Goal: Find specific page/section: Find specific page/section

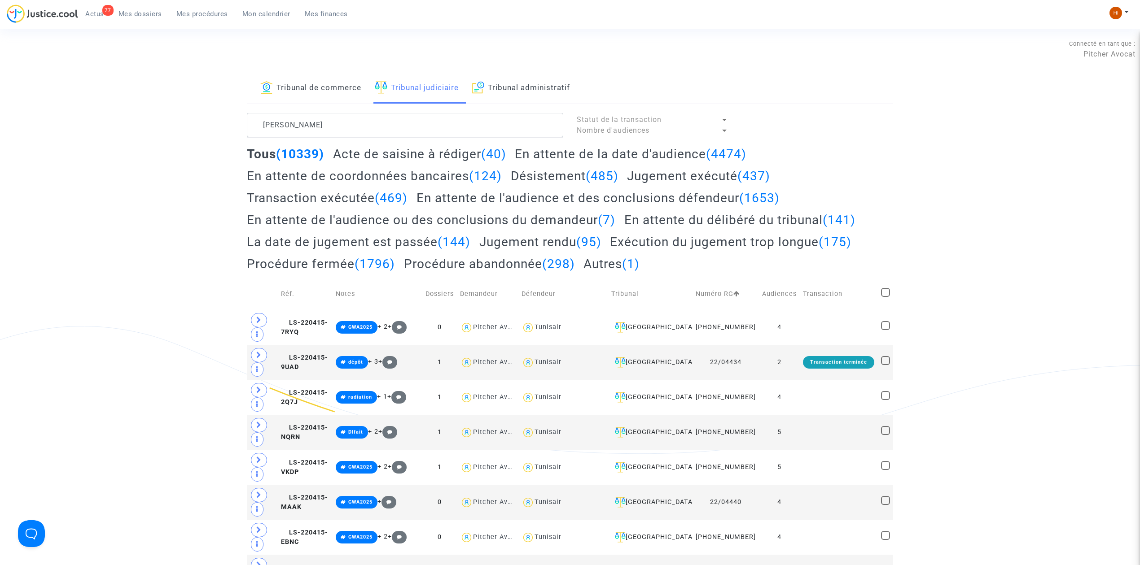
scroll to position [29, 0]
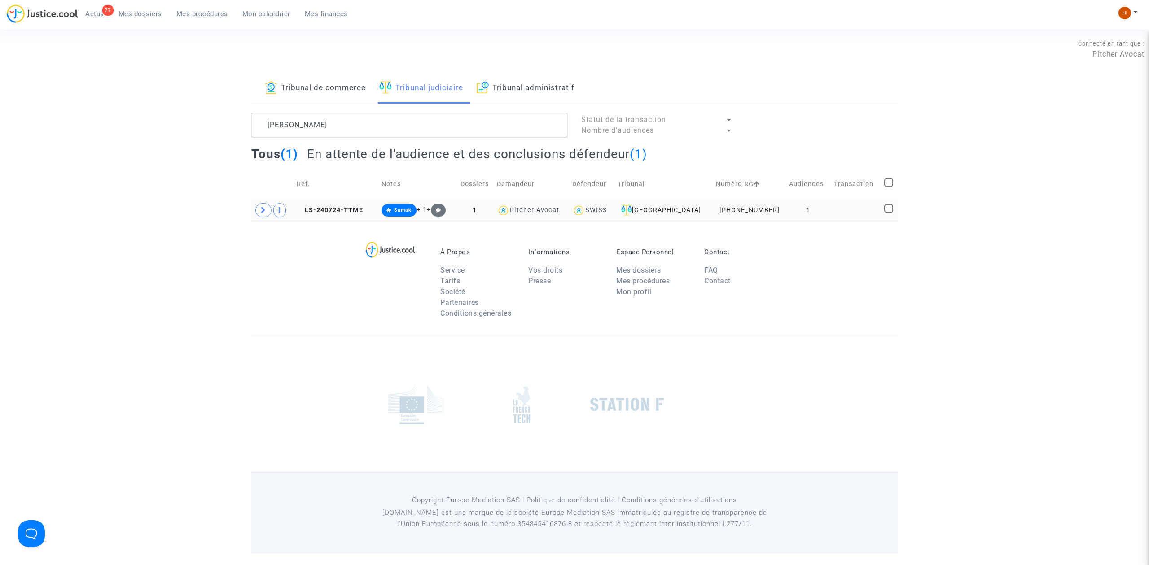
type textarea "[PERSON_NAME]"
click at [818, 216] on td "1" at bounding box center [808, 210] width 45 height 21
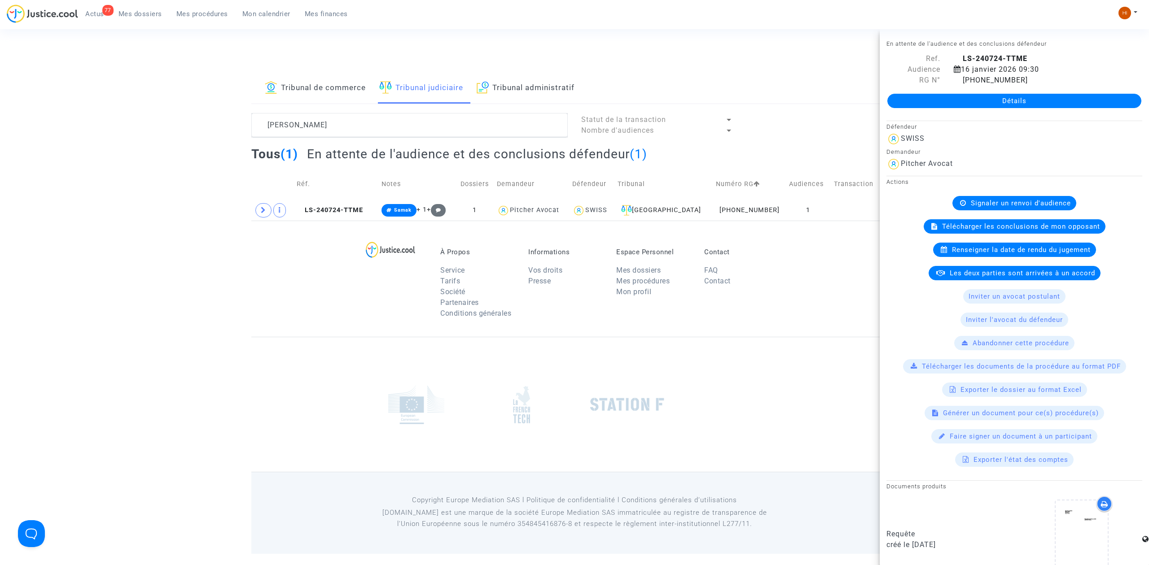
click at [1007, 109] on div "Détails" at bounding box center [1013, 101] width 269 height 31
click at [1011, 101] on link "Détails" at bounding box center [1014, 101] width 254 height 14
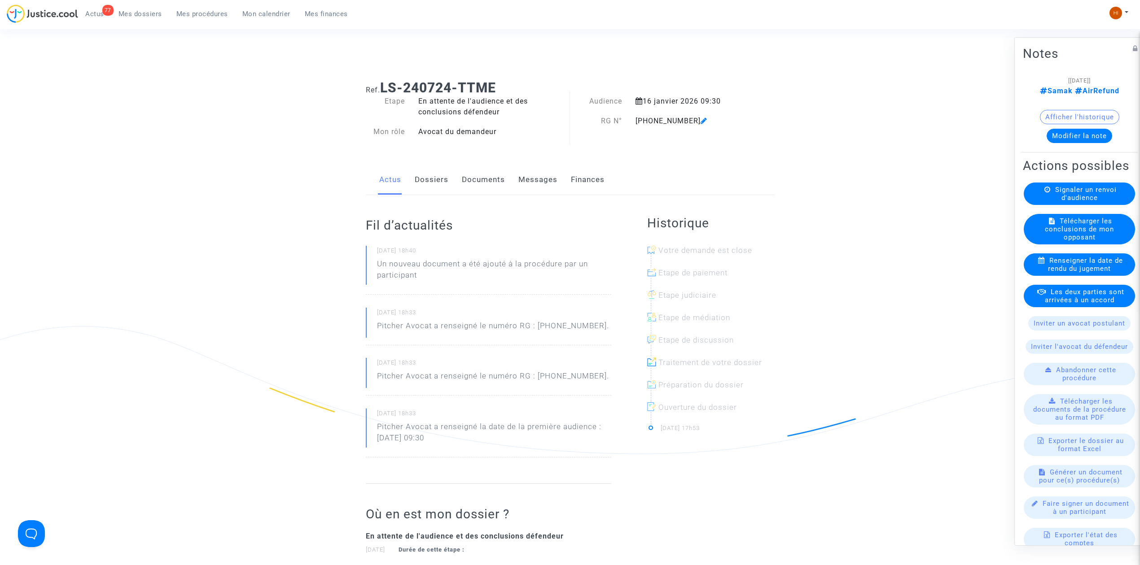
click at [1060, 137] on button "Modifier la note" at bounding box center [1079, 136] width 66 height 14
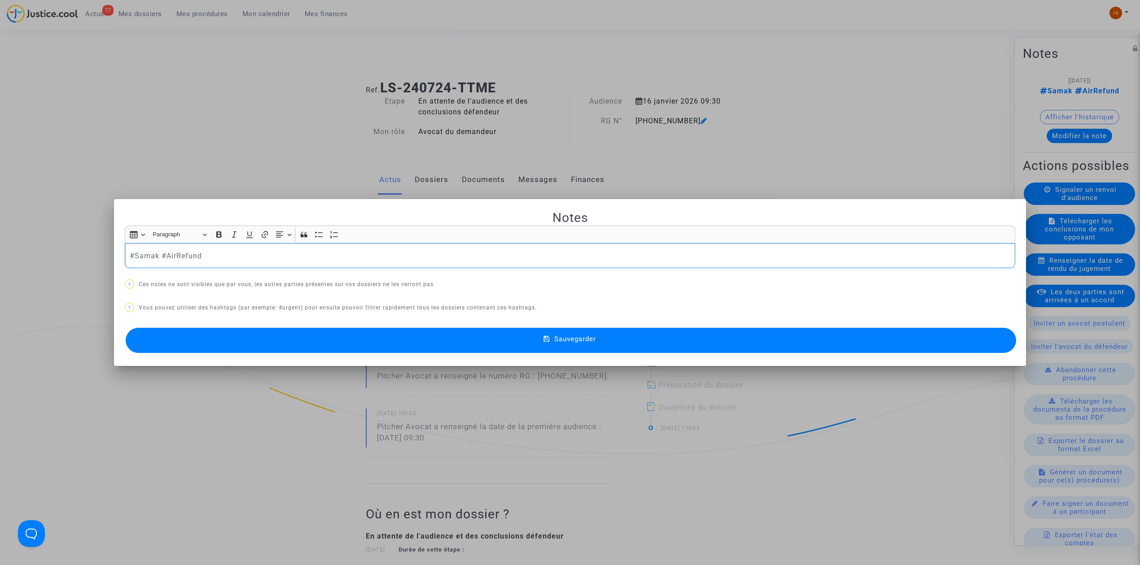
click at [226, 251] on p "#Samak #AirRefund" at bounding box center [570, 255] width 881 height 11
drag, startPoint x: 233, startPoint y: 255, endPoint x: 512, endPoint y: 259, distance: 278.7
click at [512, 259] on p "#Samak #AirRefund pour info le pax sera présent à l'audience il a envoyé un mai…" at bounding box center [570, 255] width 881 height 11
click at [221, 232] on button "Bold (CTRL+B) Bold" at bounding box center [218, 234] width 13 height 13
click at [323, 343] on button "Sauvegarder" at bounding box center [571, 340] width 890 height 25
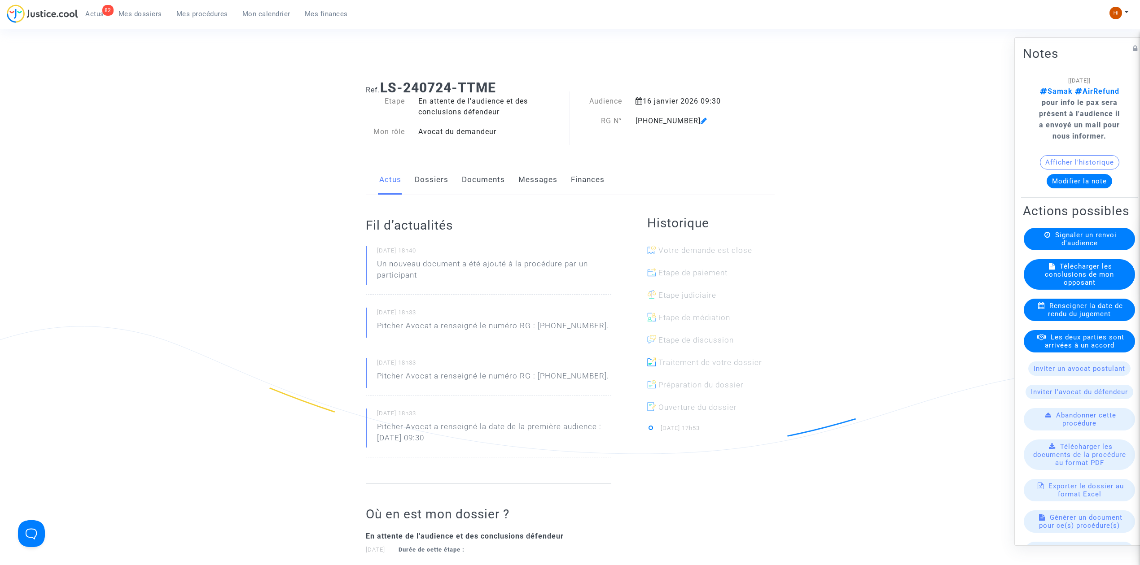
click at [131, 4] on ul "82 Actus Mes dossiers Mes procédures Mon calendrier Mes finances" at bounding box center [216, 12] width 277 height 16
click at [141, 18] on link "Mes dossiers" at bounding box center [140, 13] width 58 height 13
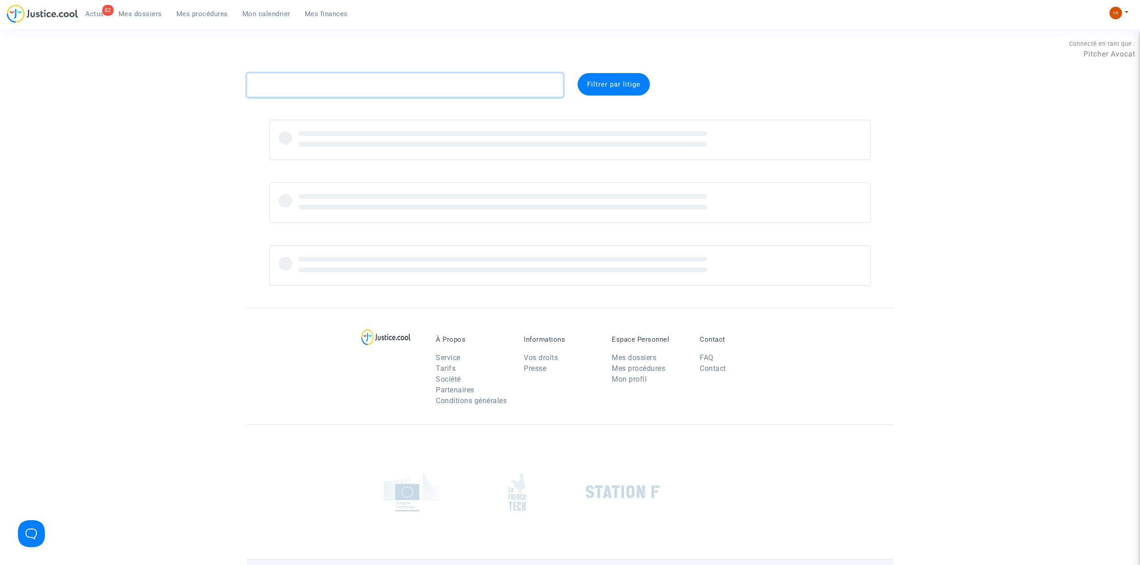
click at [296, 87] on textarea at bounding box center [405, 85] width 316 height 24
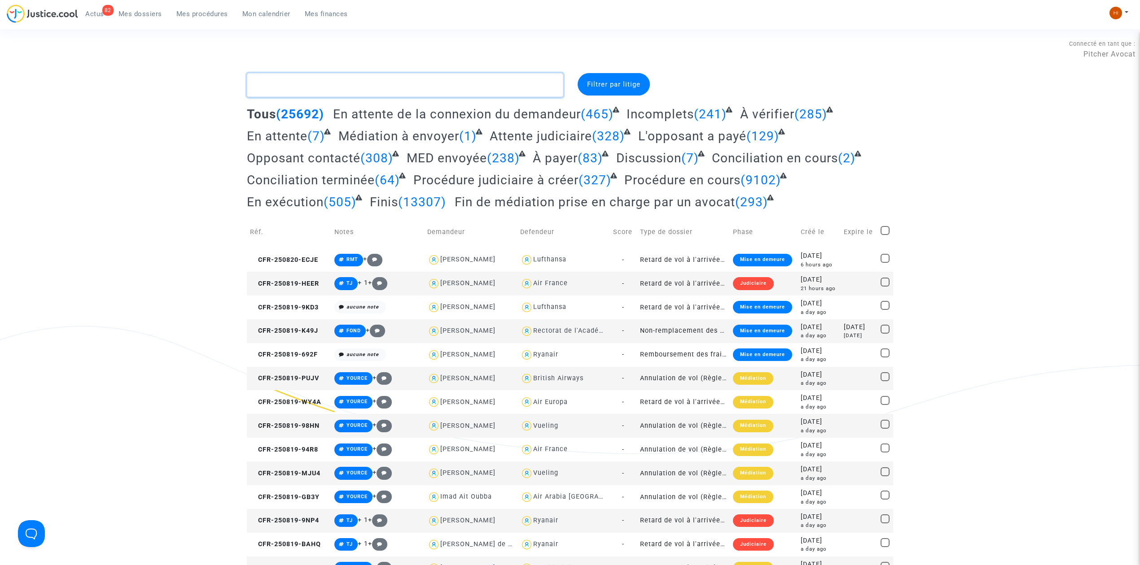
type textarea "v"
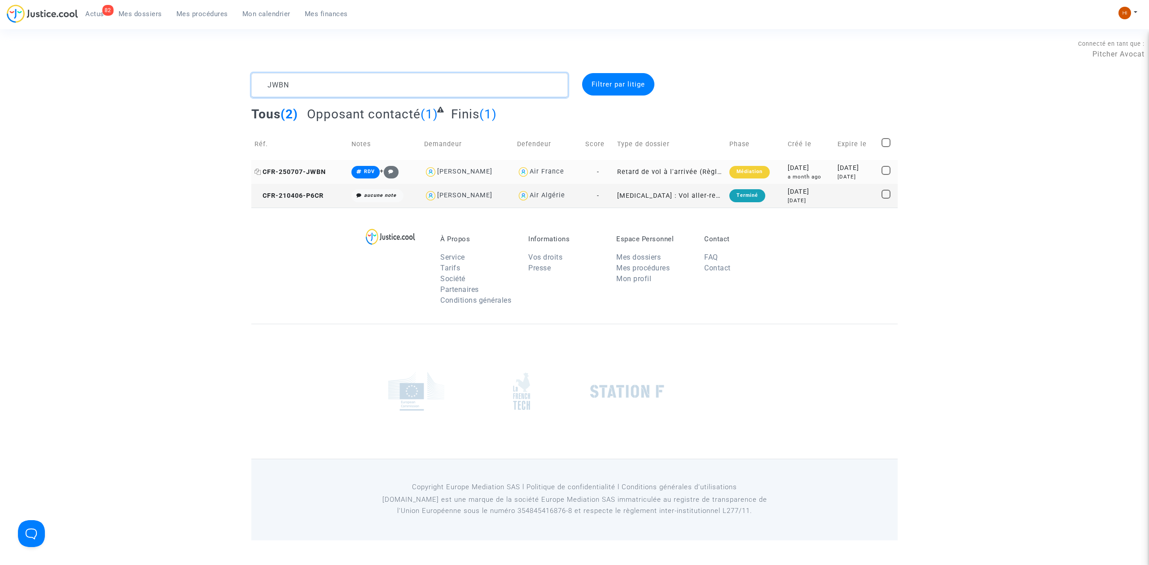
type textarea "JWBN"
click at [298, 172] on span "CFR-250707-JWBN" at bounding box center [289, 172] width 71 height 8
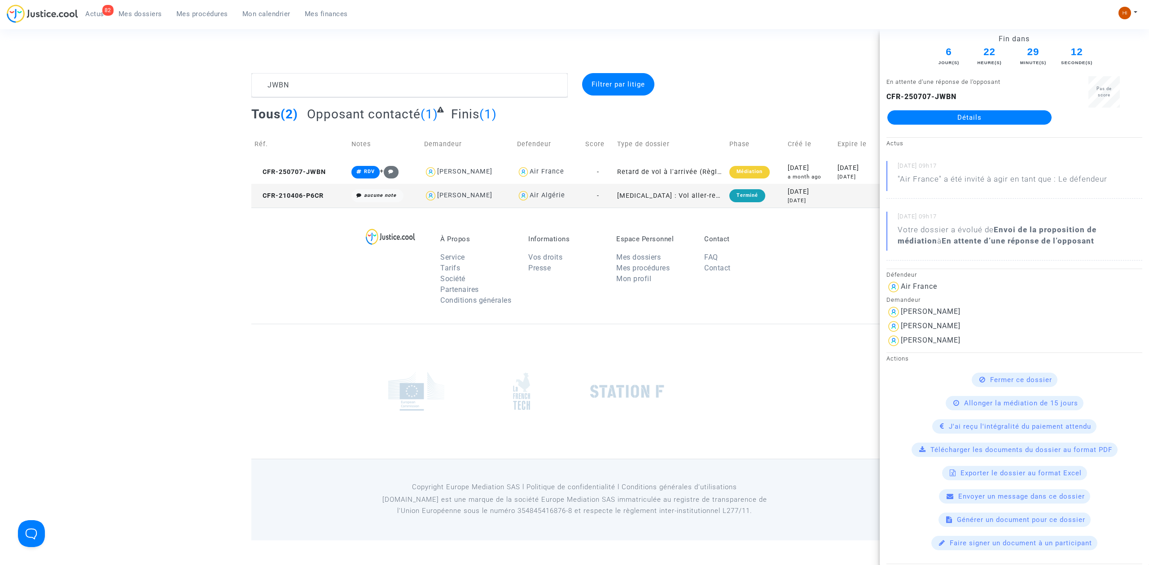
click at [977, 114] on link "Détails" at bounding box center [969, 117] width 164 height 14
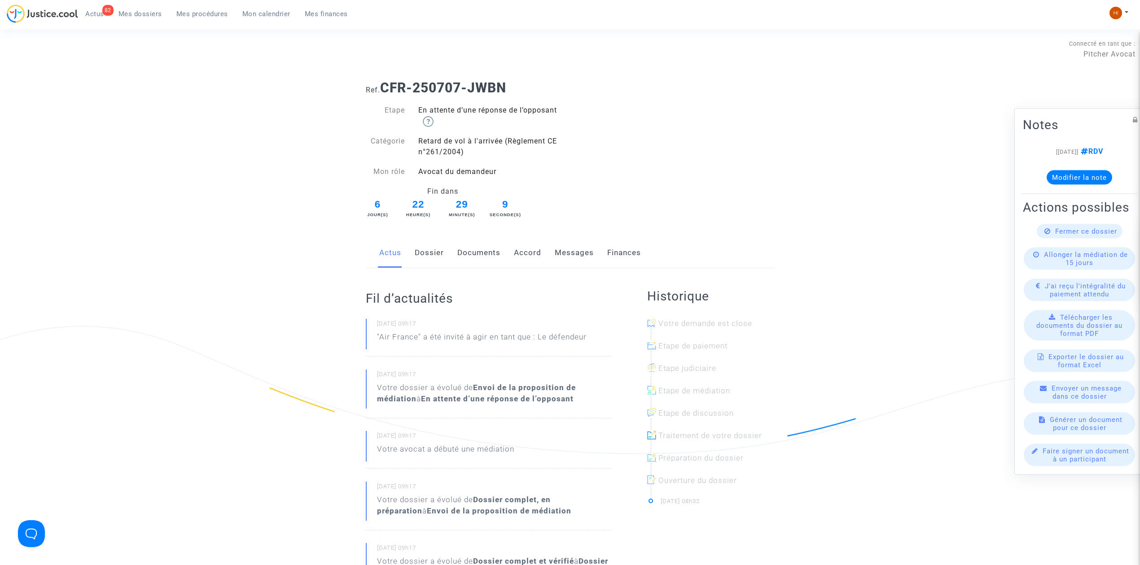
click at [564, 257] on link "Messages" at bounding box center [574, 253] width 39 height 30
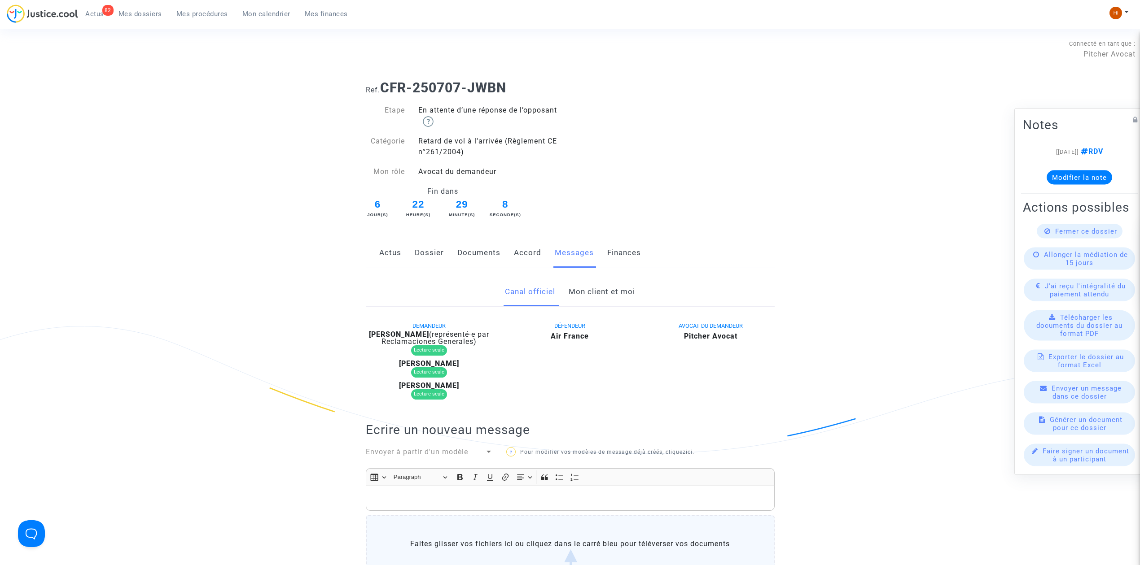
click at [586, 292] on link "Mon client et moi" at bounding box center [602, 292] width 66 height 30
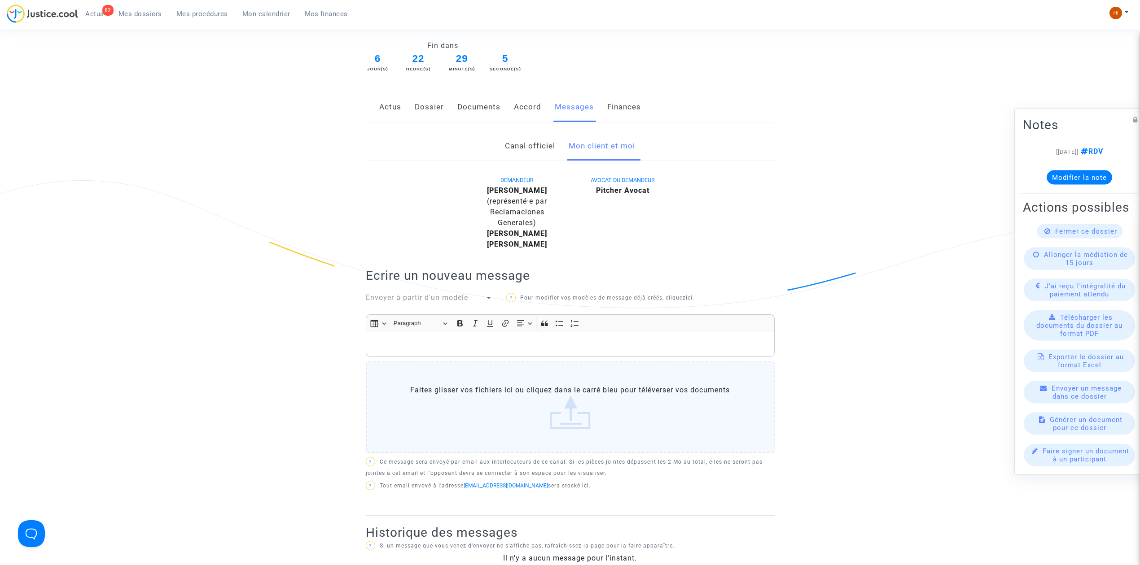
scroll to position [119, 0]
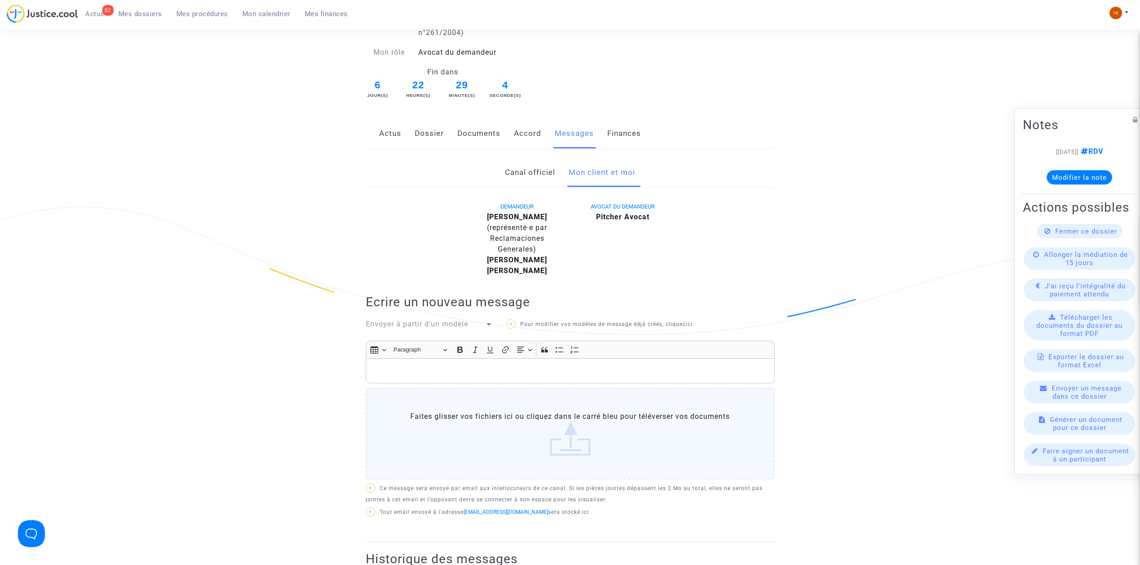
click at [478, 141] on link "Documents" at bounding box center [478, 134] width 43 height 30
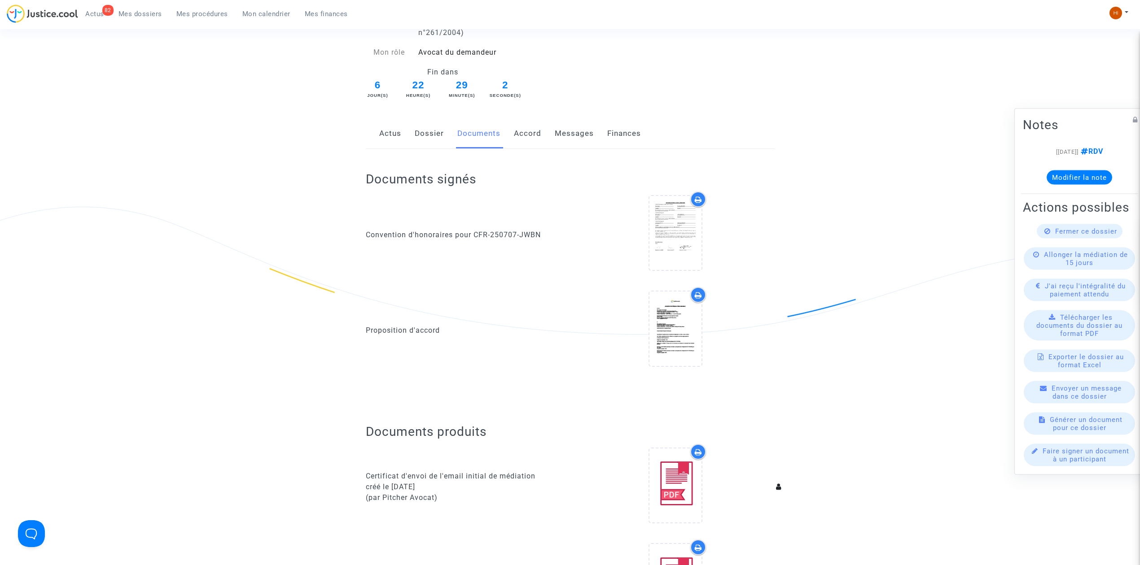
click at [388, 135] on link "Actus" at bounding box center [390, 134] width 22 height 30
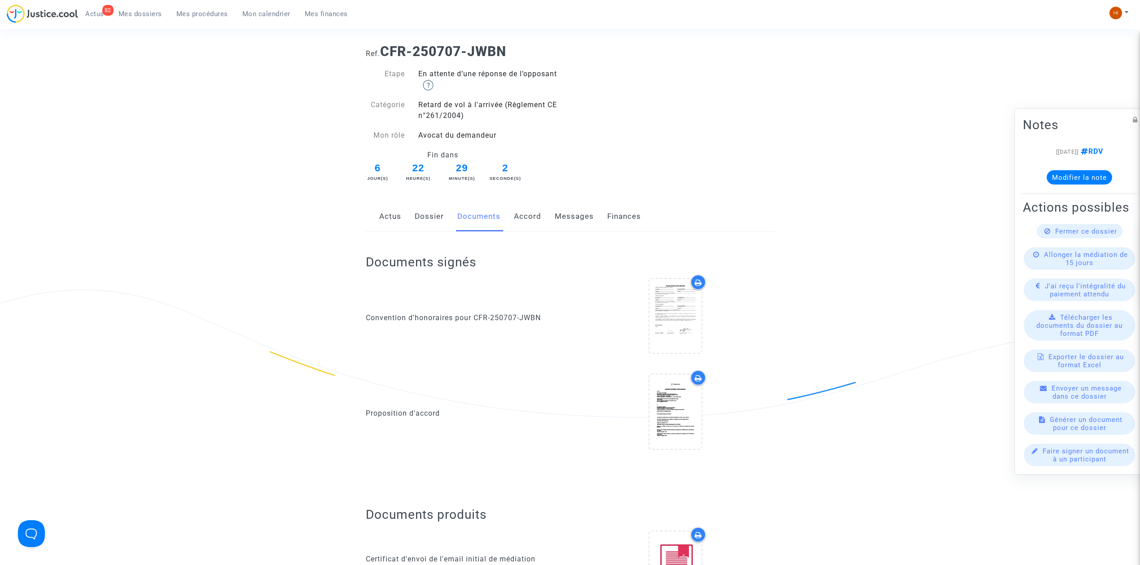
scroll to position [119, 0]
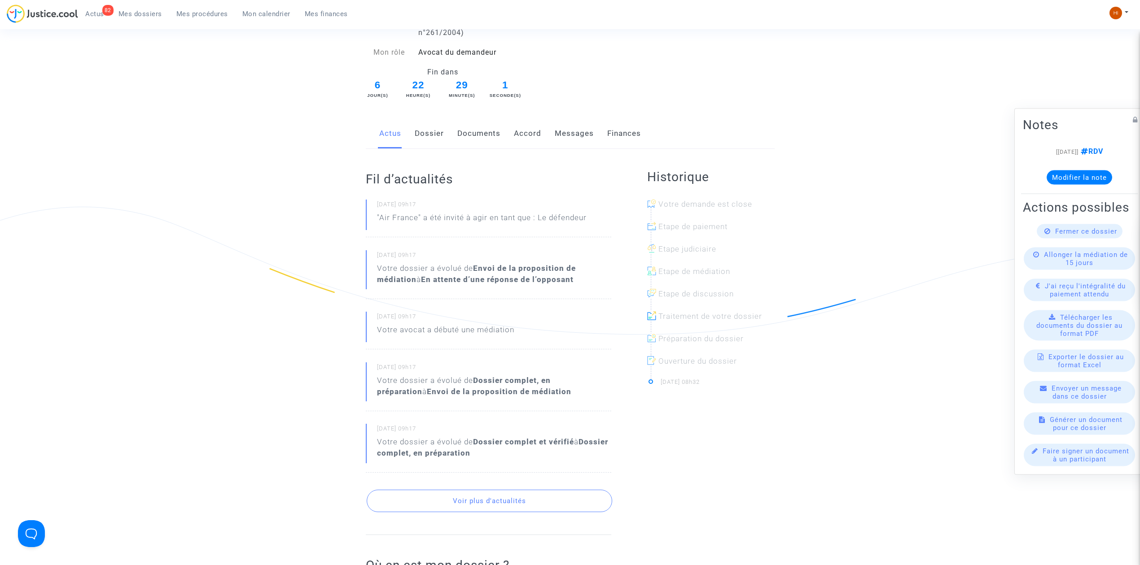
drag, startPoint x: 573, startPoint y: 130, endPoint x: 573, endPoint y: 140, distance: 10.4
click at [573, 131] on link "Messages" at bounding box center [574, 134] width 39 height 30
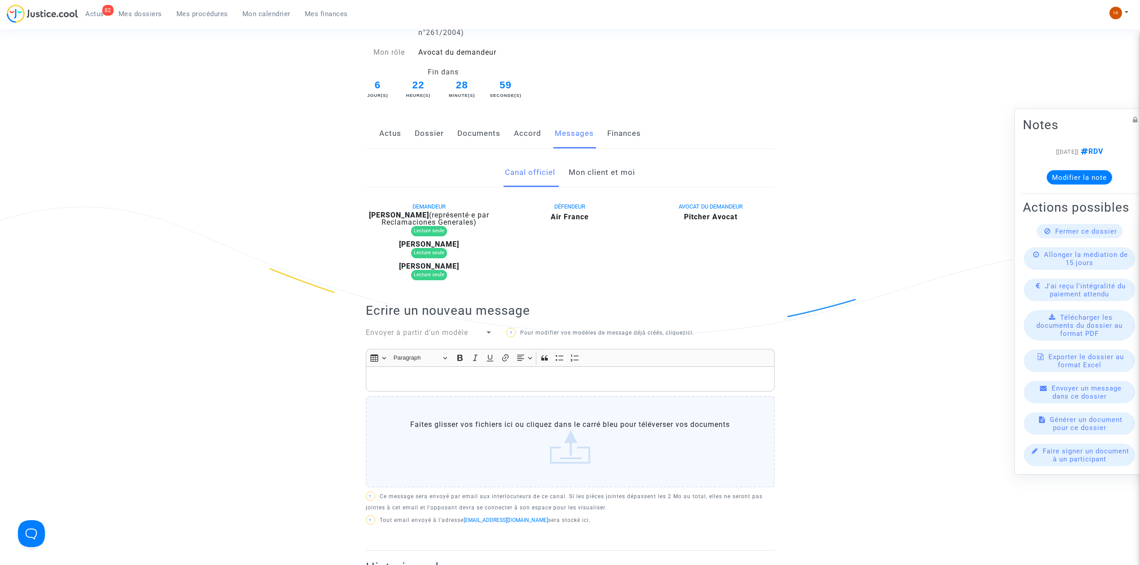
click at [616, 136] on link "Finances" at bounding box center [624, 134] width 34 height 30
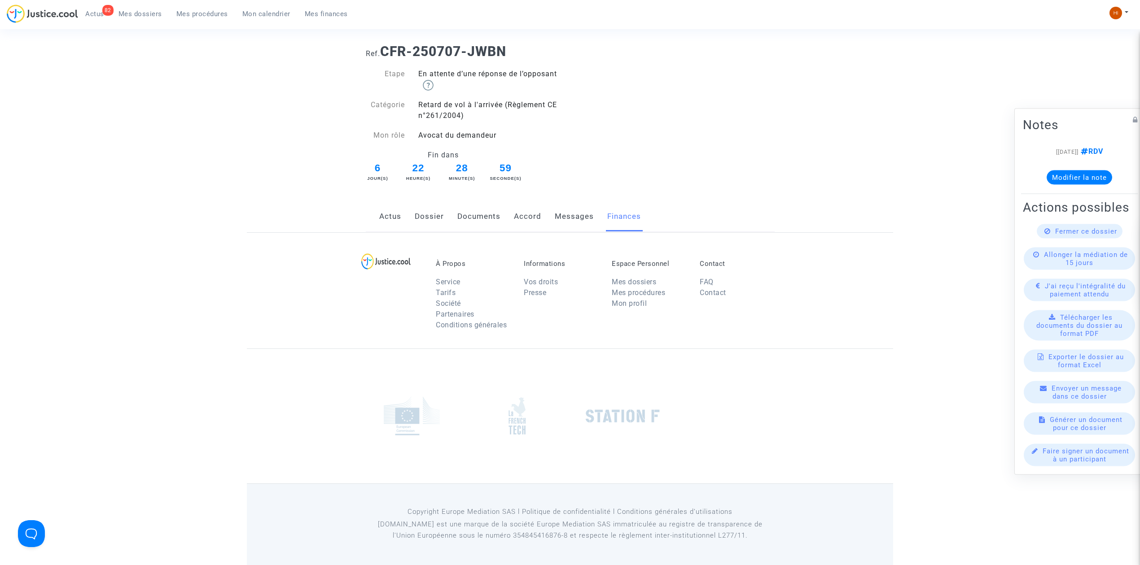
scroll to position [119, 0]
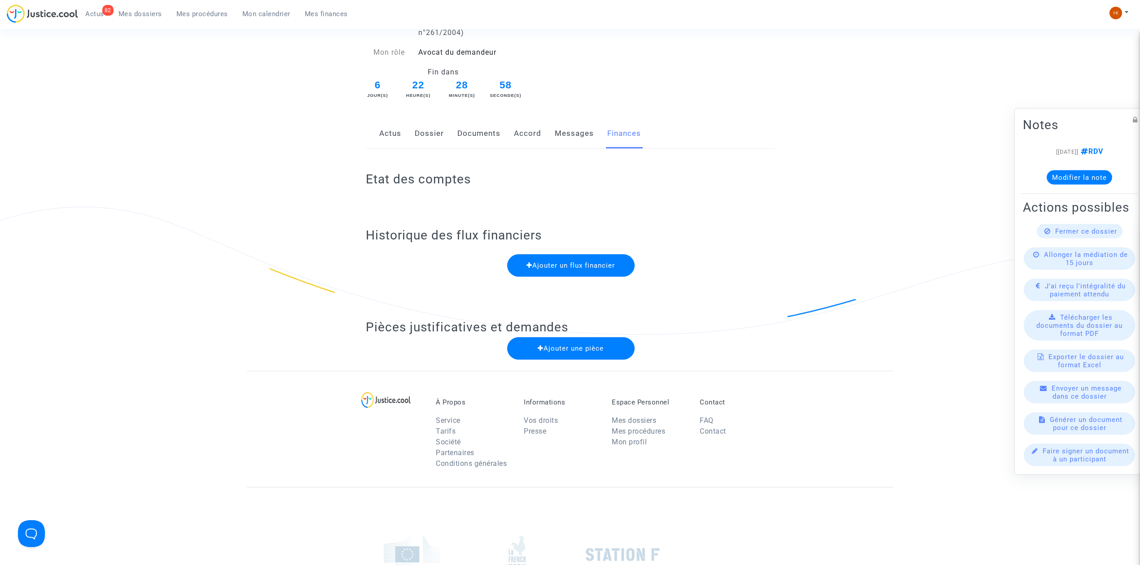
click at [393, 137] on link "Actus" at bounding box center [390, 134] width 22 height 30
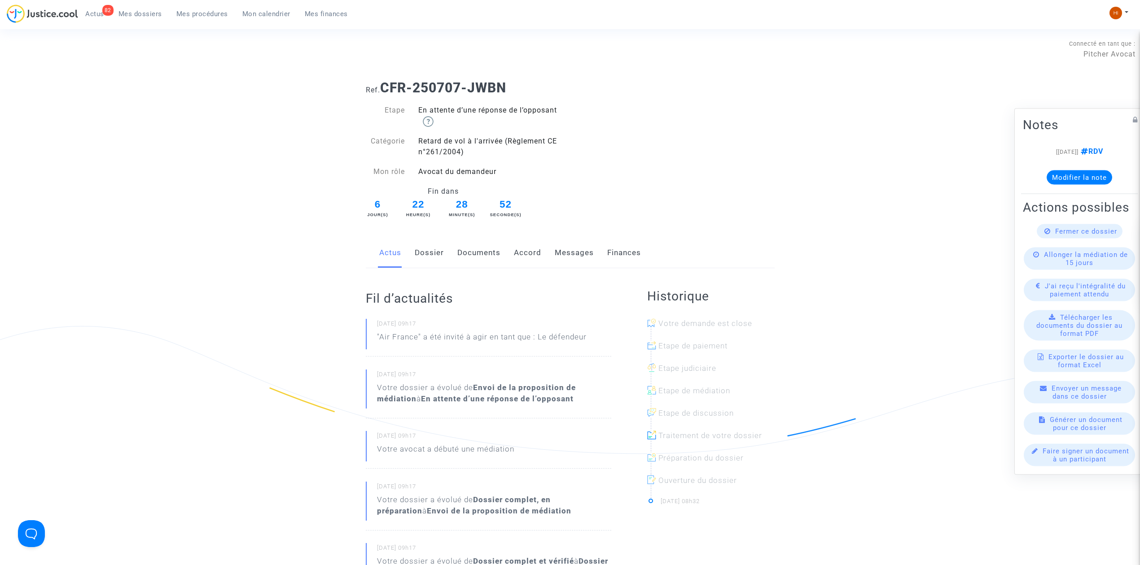
drag, startPoint x: 428, startPoint y: 258, endPoint x: 437, endPoint y: 264, distance: 11.0
click at [428, 258] on link "Dossier" at bounding box center [429, 253] width 29 height 30
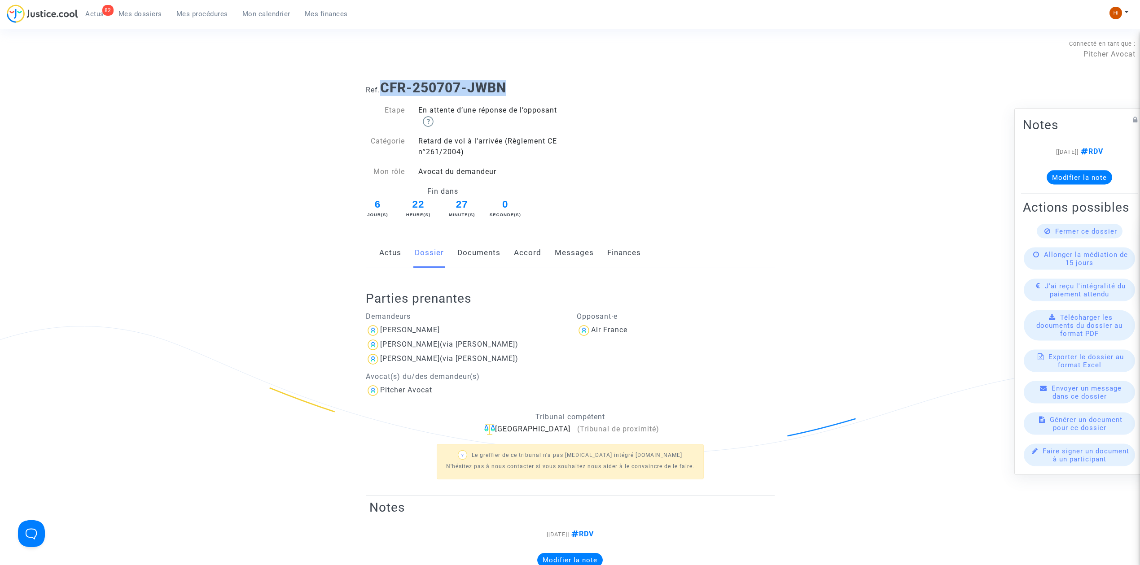
drag, startPoint x: 533, startPoint y: 88, endPoint x: 383, endPoint y: 90, distance: 149.9
click at [383, 90] on h1 "Ref. CFR-250707-JWBN" at bounding box center [570, 88] width 409 height 16
copy b "CFR-250707-JWBN"
drag, startPoint x: 139, startPoint y: 5, endPoint x: 140, endPoint y: 10, distance: 4.7
click at [139, 5] on ul "82 Actus Mes dossiers Mes procédures Mon calendrier Mes finances" at bounding box center [216, 12] width 277 height 16
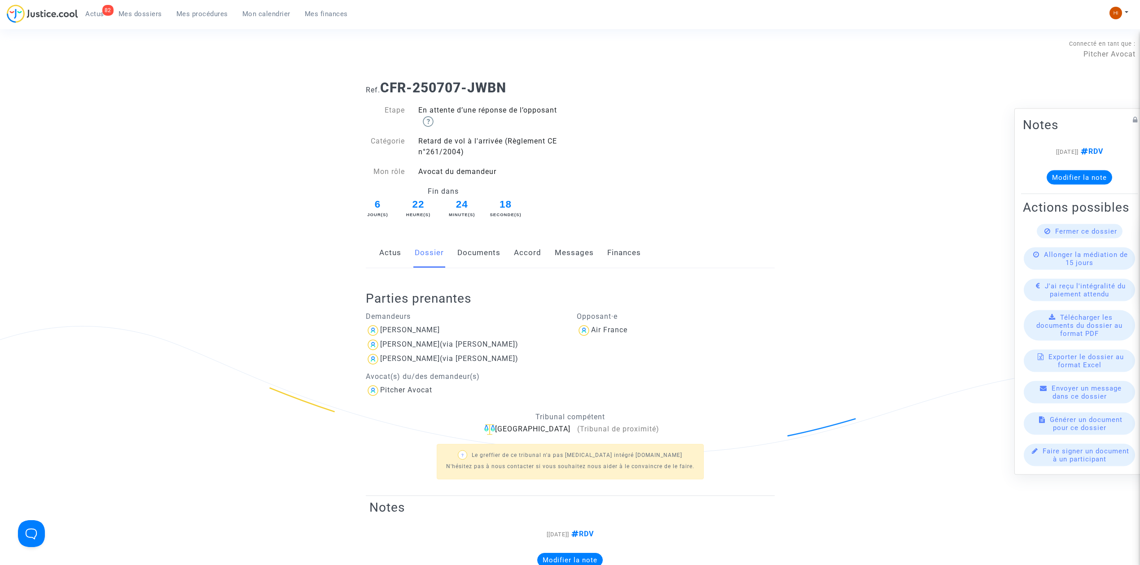
click at [135, 13] on span "Mes dossiers" at bounding box center [140, 14] width 44 height 8
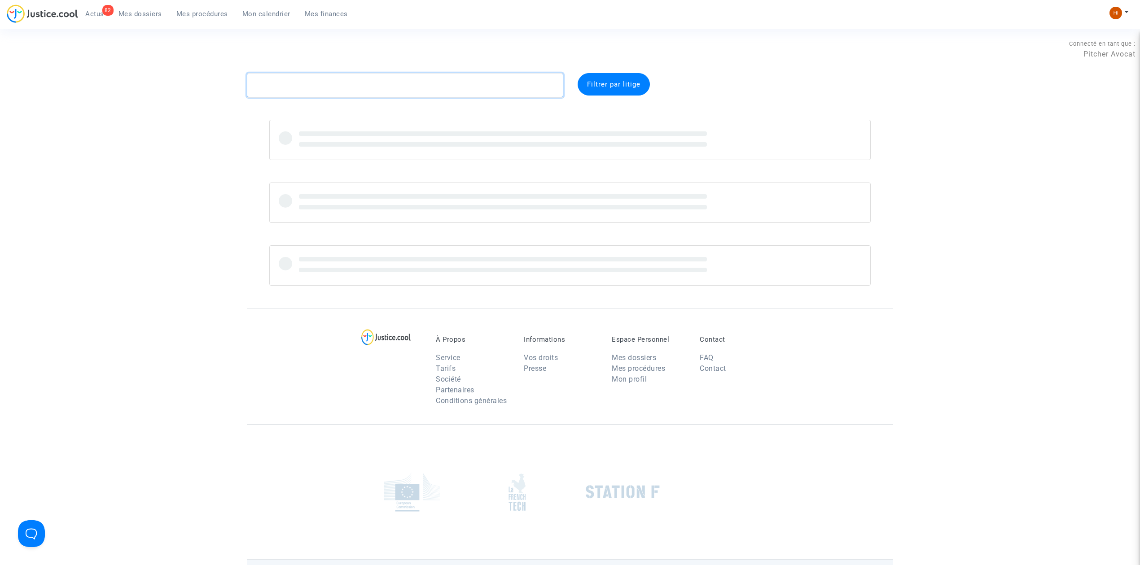
click at [277, 83] on textarea at bounding box center [405, 85] width 316 height 24
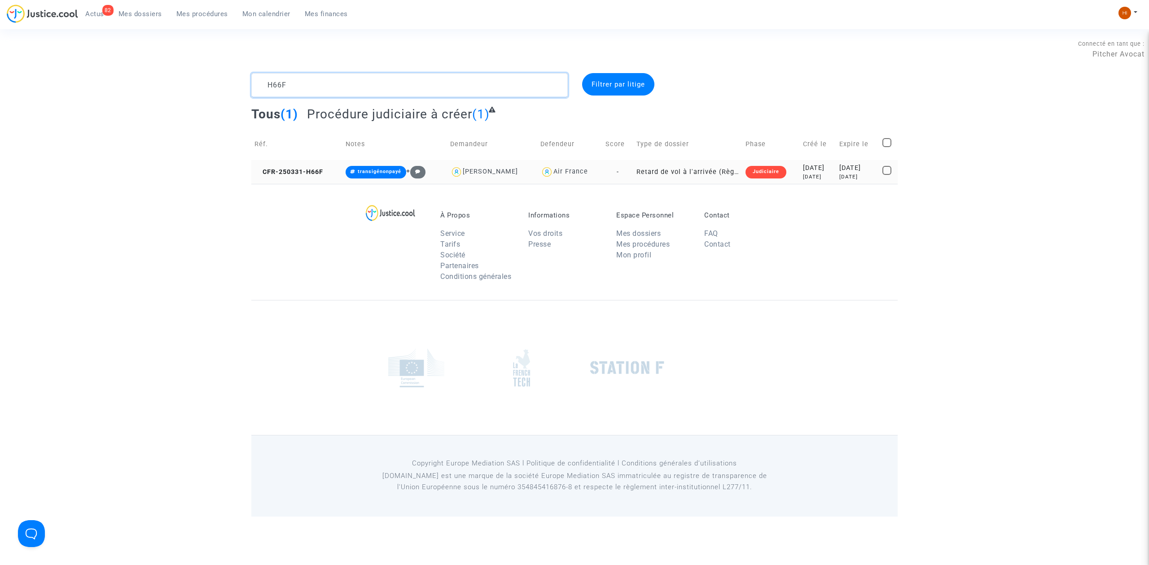
type textarea "H66F"
click at [325, 167] on td "CFR-250331-H66F" at bounding box center [296, 172] width 91 height 24
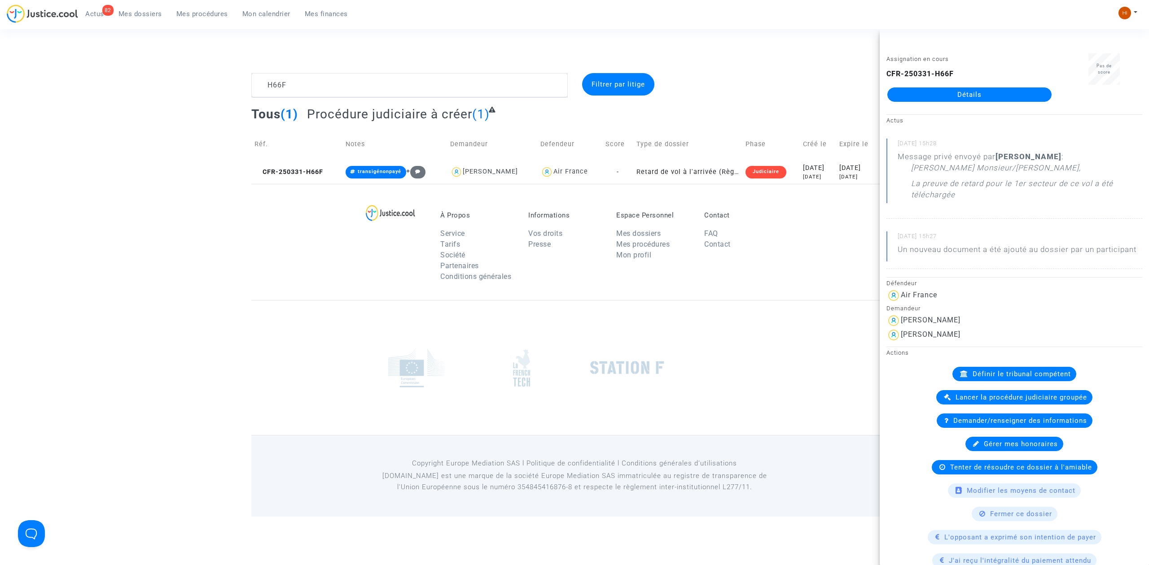
click at [1030, 99] on link "Détails" at bounding box center [969, 94] width 164 height 14
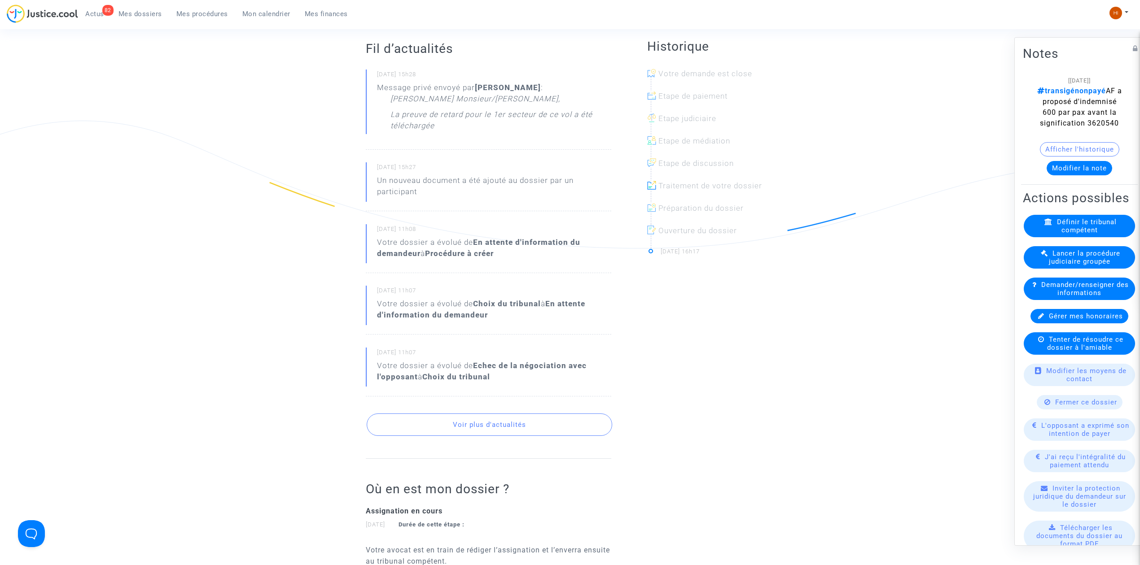
scroll to position [60, 0]
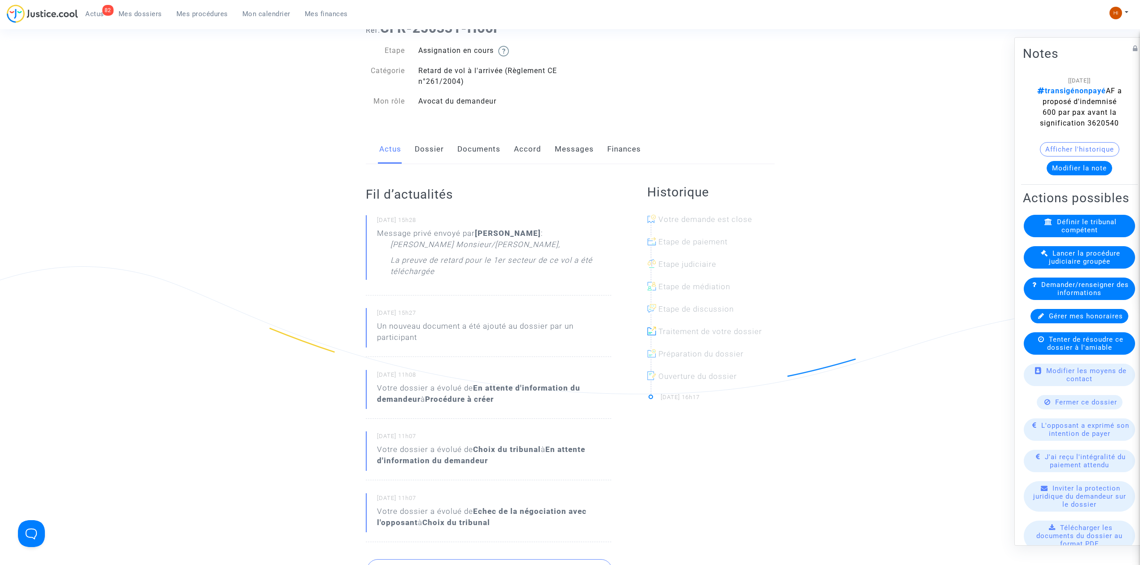
drag, startPoint x: 1087, startPoint y: 143, endPoint x: 1047, endPoint y: 144, distance: 40.0
click at [1047, 129] on div "[[DATE]] transigénonpayé AF a proposé d'indemnisé 600 par pax avant la signific…" at bounding box center [1079, 102] width 86 height 54
copy span "3620540"
click at [427, 158] on link "Dossier" at bounding box center [429, 150] width 29 height 30
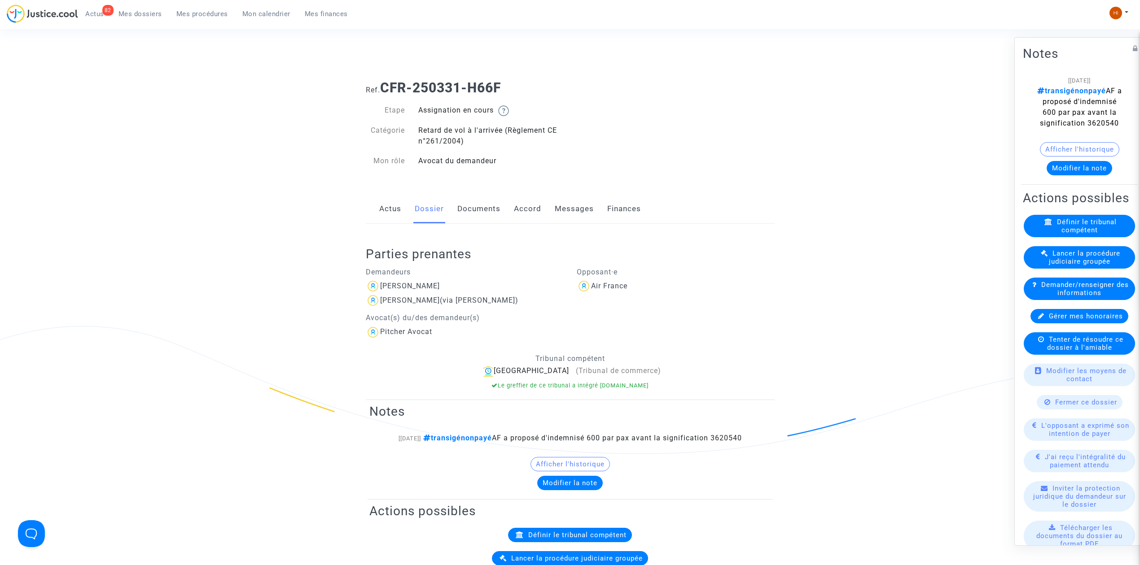
click at [484, 209] on link "Documents" at bounding box center [478, 209] width 43 height 30
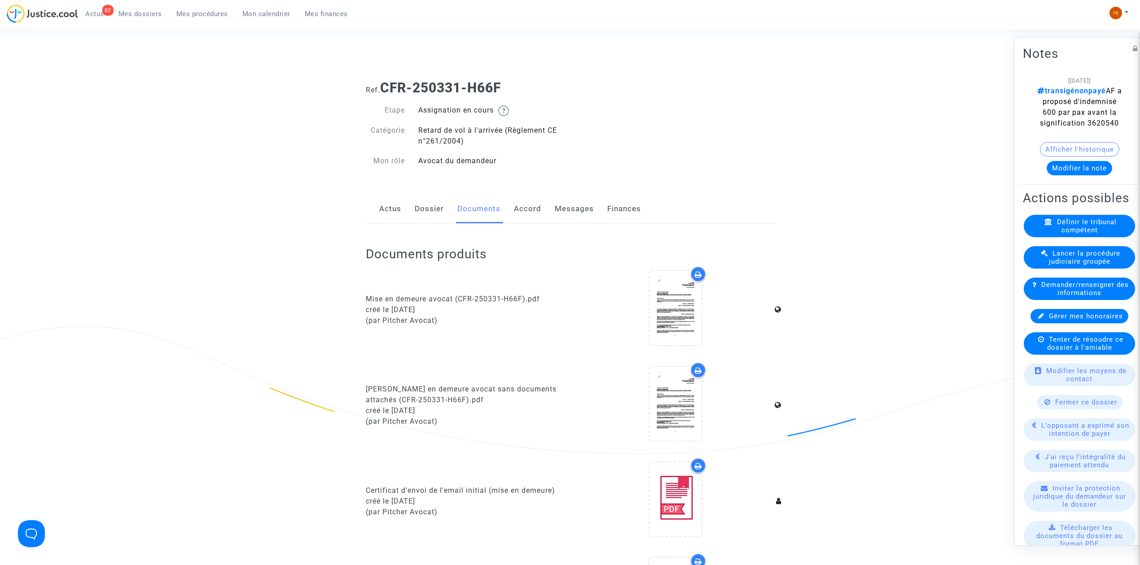
click at [564, 209] on link "Messages" at bounding box center [574, 209] width 39 height 30
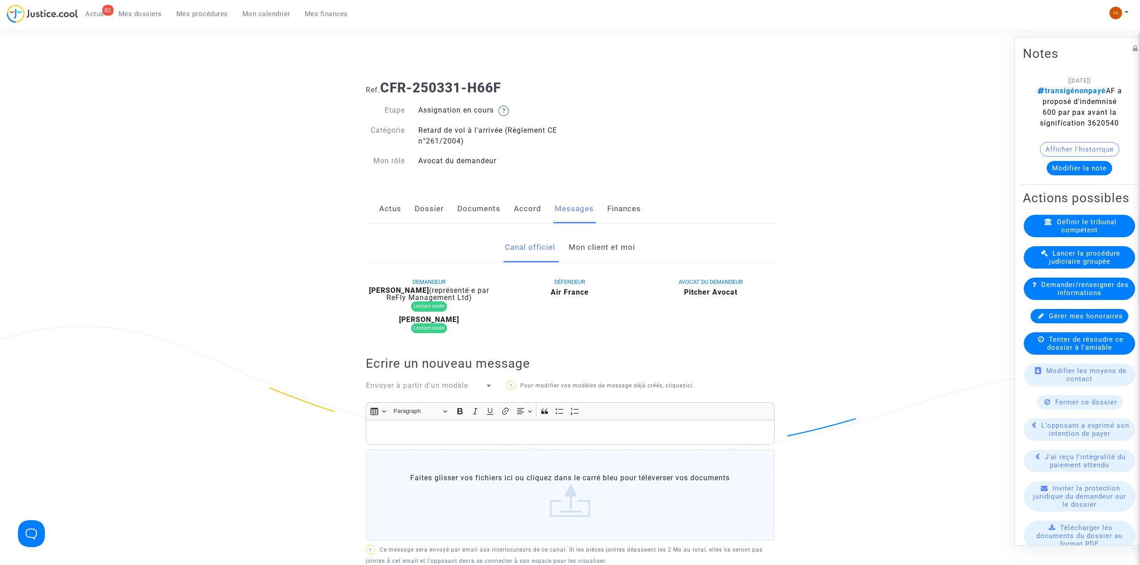
click at [591, 252] on link "Mon client et moi" at bounding box center [602, 248] width 66 height 30
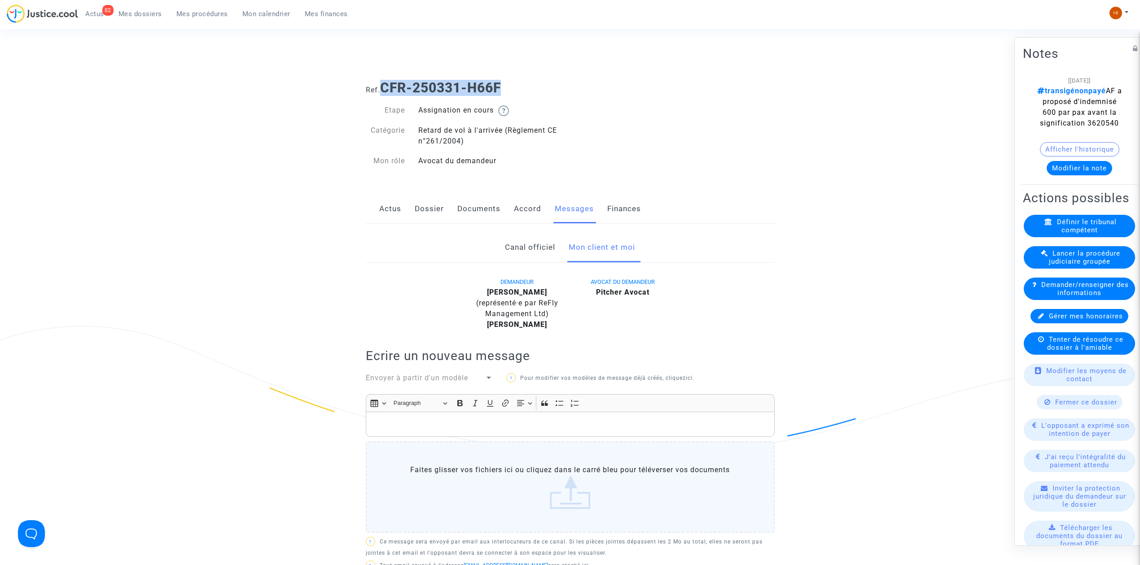
drag, startPoint x: 515, startPoint y: 83, endPoint x: 383, endPoint y: 92, distance: 132.6
click at [383, 92] on h1 "Ref. CFR-250331-H66F" at bounding box center [570, 88] width 409 height 16
copy b "CFR-250331-H66F"
drag, startPoint x: 1110, startPoint y: 154, endPoint x: 1058, endPoint y: 148, distance: 52.0
click at [1058, 148] on note-viewer "[[DATE]] transigénonpayé AF a proposé d'indemnisé 600 par pax avant la signific…" at bounding box center [1079, 125] width 113 height 101
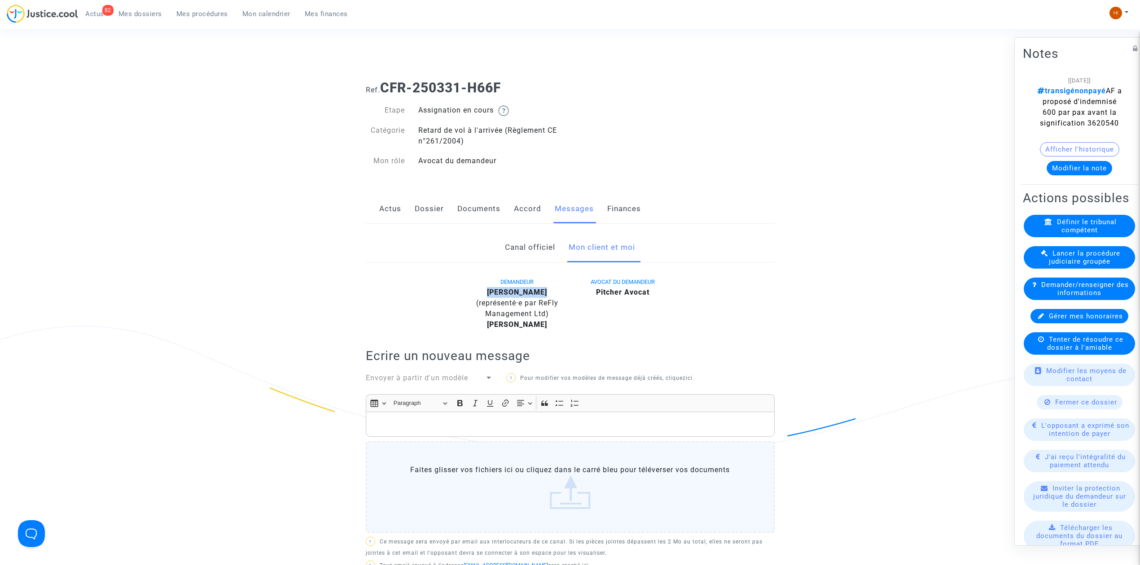
drag, startPoint x: 562, startPoint y: 288, endPoint x: 488, endPoint y: 293, distance: 73.8
click at [488, 293] on div "[PERSON_NAME] (représenté·e par ReFly Management Ltd)" at bounding box center [517, 303] width 92 height 32
copy b "[PERSON_NAME]"
click at [153, 14] on span "Mes dossiers" at bounding box center [140, 14] width 44 height 8
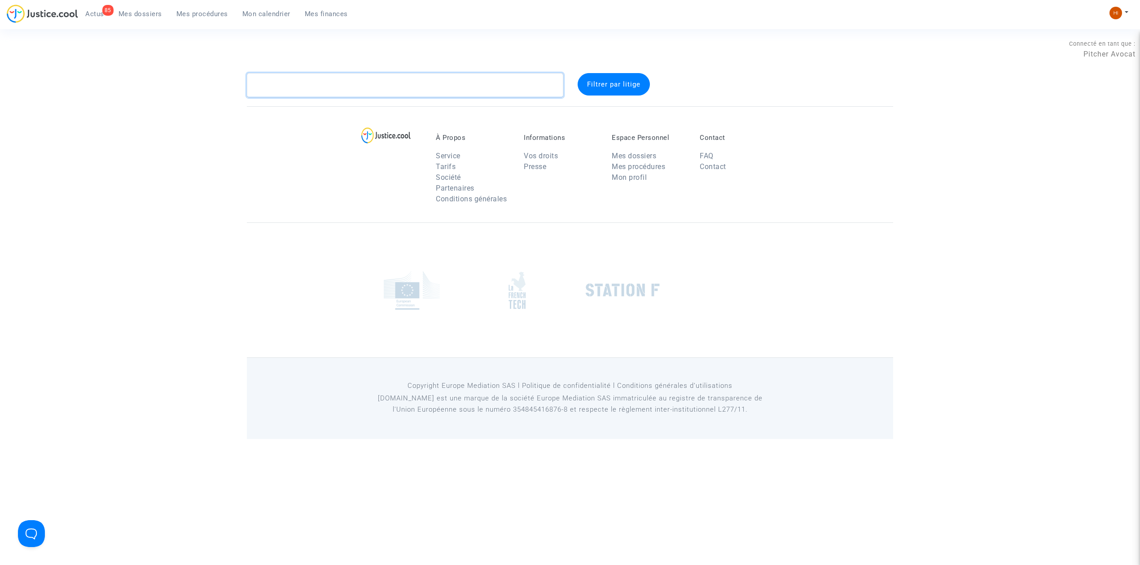
click at [320, 88] on textarea at bounding box center [405, 85] width 316 height 24
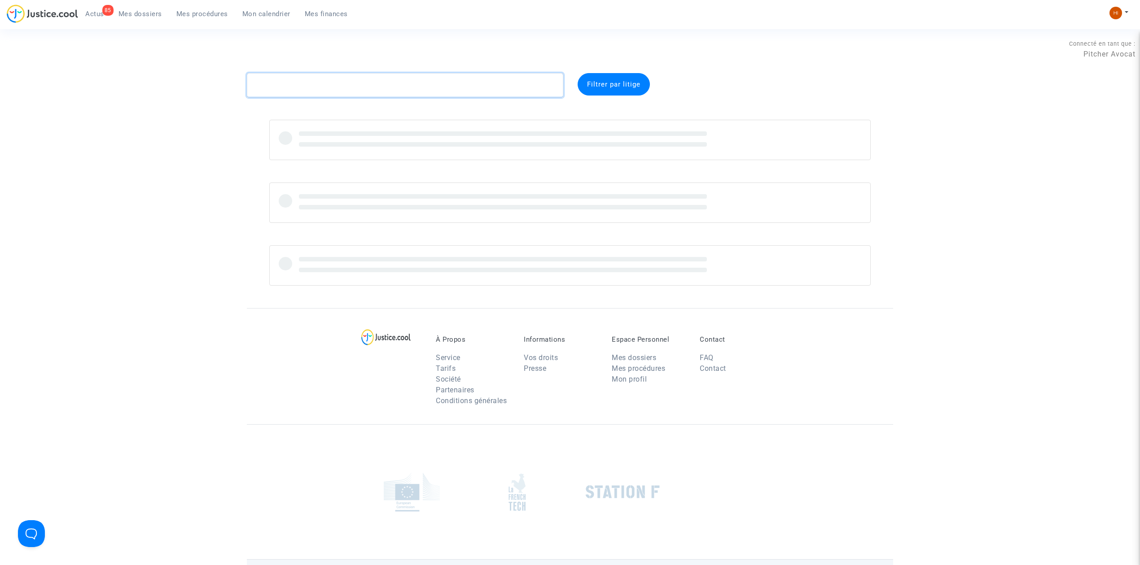
paste textarea "r CFR-250513-DCTB"
click at [269, 89] on textarea at bounding box center [405, 85] width 316 height 24
drag, startPoint x: 269, startPoint y: 89, endPoint x: 232, endPoint y: 80, distance: 37.9
click at [233, 80] on div "r CFR-250513-DCTB Filtrer par litige" at bounding box center [570, 179] width 1140 height 213
click at [267, 87] on textarea at bounding box center [405, 85] width 316 height 24
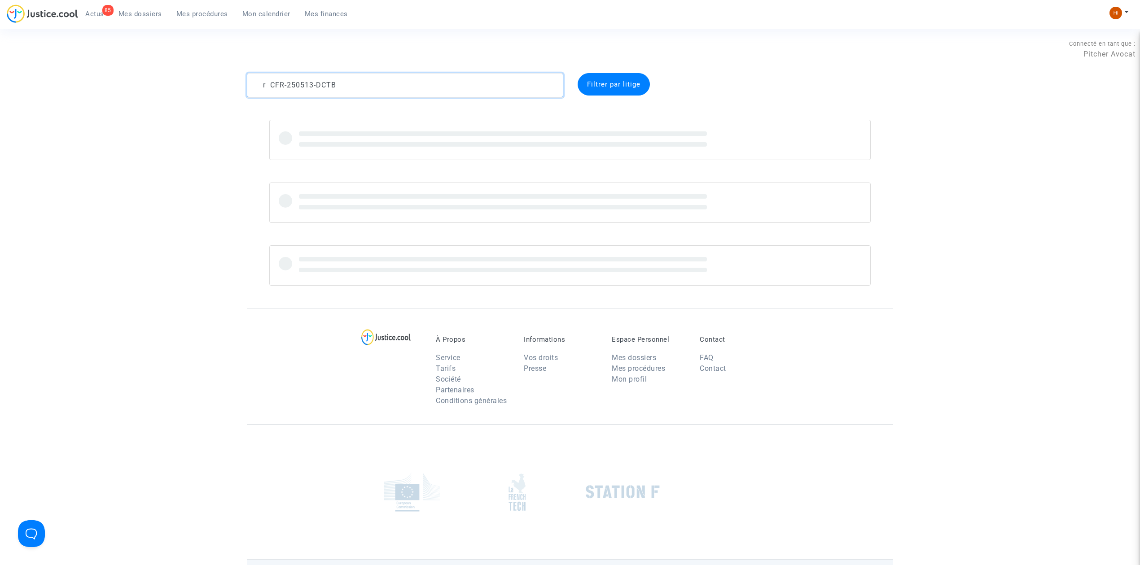
click at [268, 87] on textarea at bounding box center [405, 85] width 316 height 24
drag, startPoint x: 273, startPoint y: 86, endPoint x: 194, endPoint y: 85, distance: 78.5
click at [194, 85] on div "r CFR-250513-DCTB Filtrer par litige" at bounding box center [570, 179] width 1140 height 213
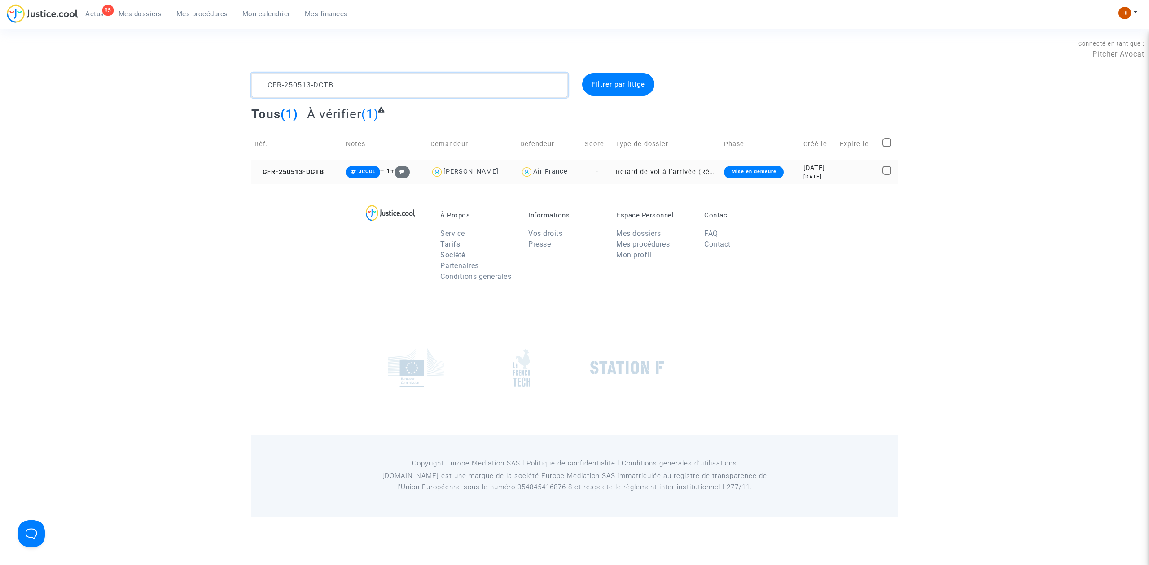
type textarea "CFR-250513-DCTB"
drag, startPoint x: 520, startPoint y: 175, endPoint x: 442, endPoint y: 180, distance: 77.8
click at [442, 180] on td "[PERSON_NAME]" at bounding box center [472, 172] width 90 height 24
copy div "[PERSON_NAME]"
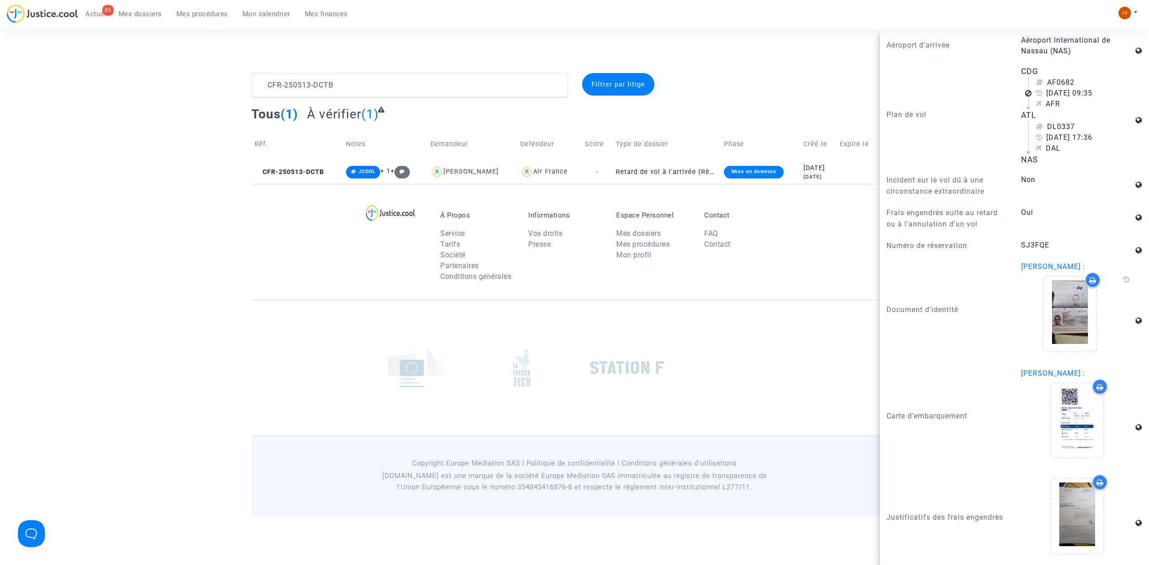
scroll to position [799, 0]
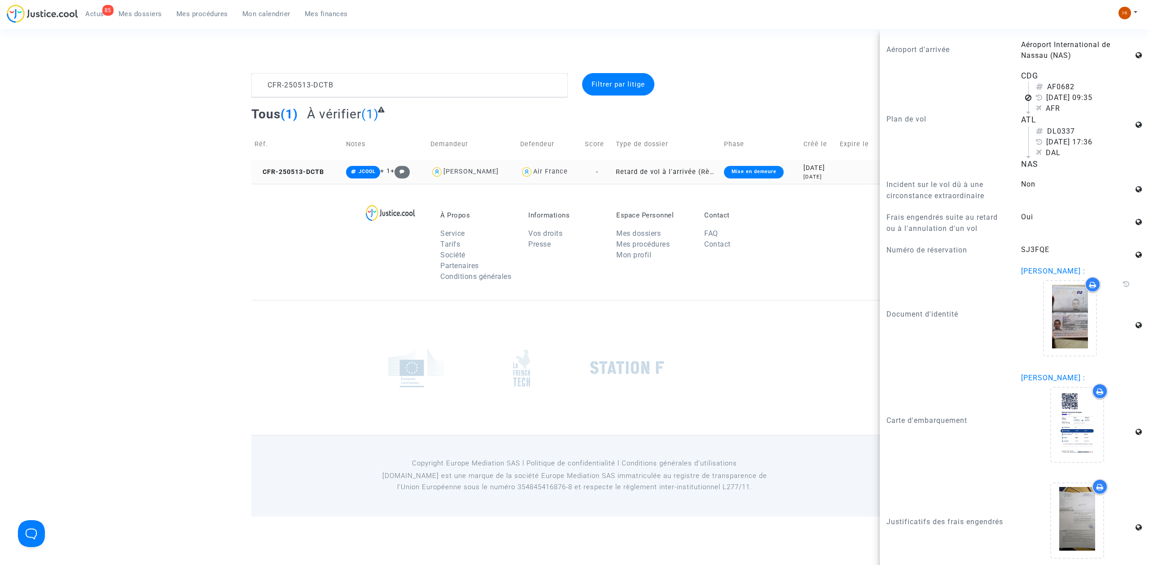
click at [327, 174] on td "CFR-250513-DCTB" at bounding box center [297, 172] width 92 height 24
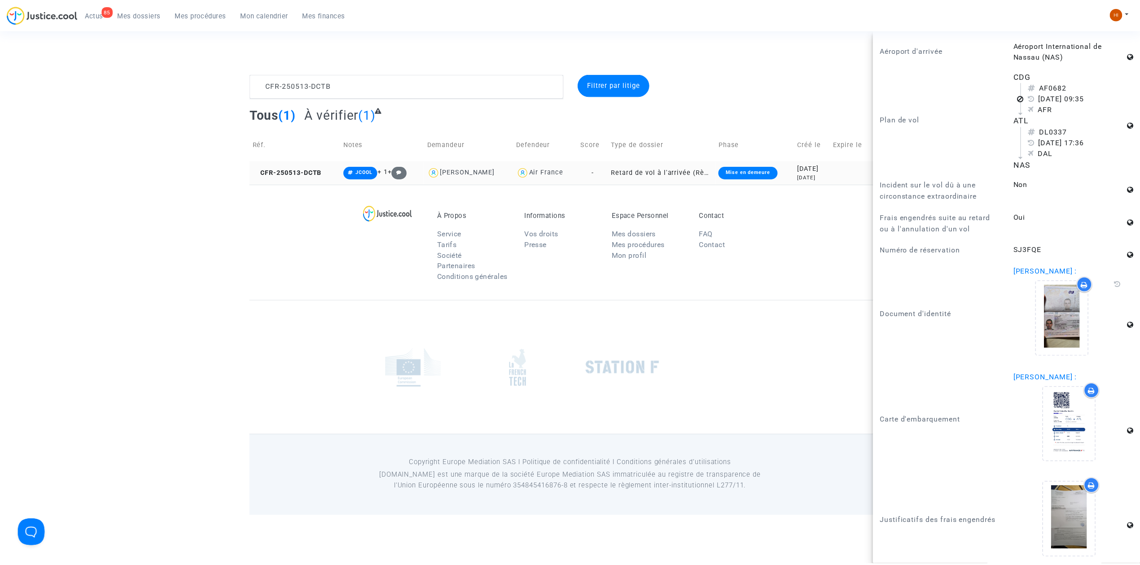
scroll to position [0, 0]
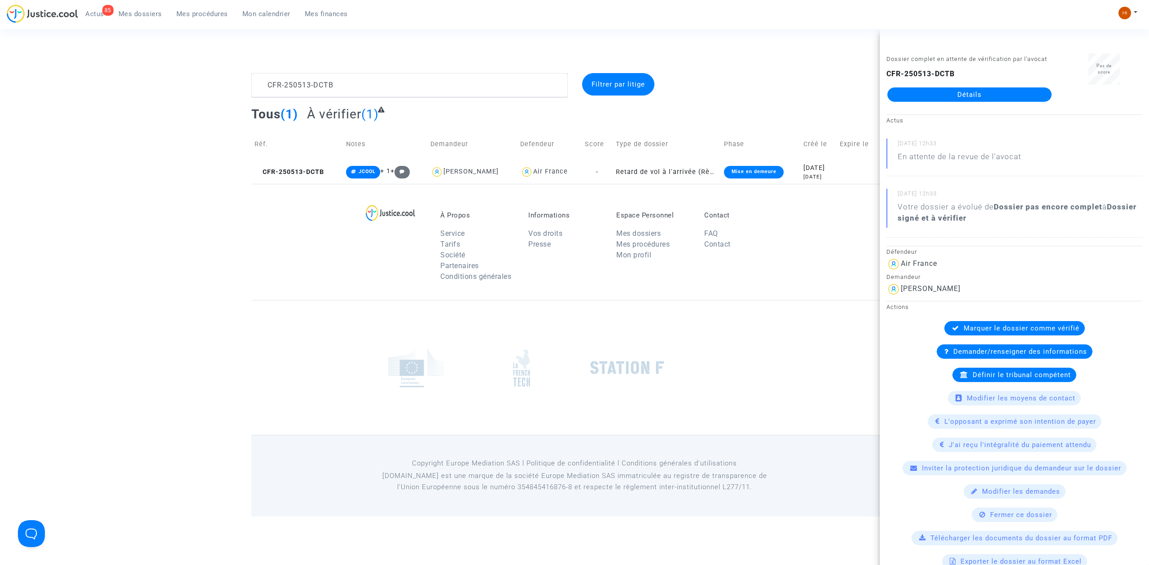
click at [923, 102] on link "Détails" at bounding box center [969, 94] width 164 height 14
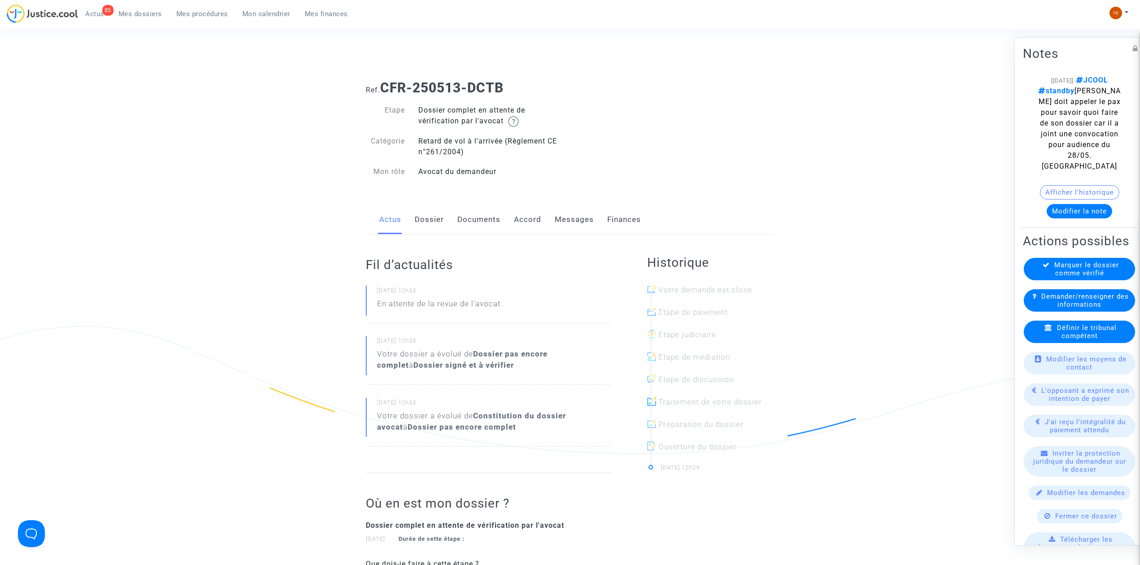
click at [483, 216] on link "Documents" at bounding box center [478, 220] width 43 height 30
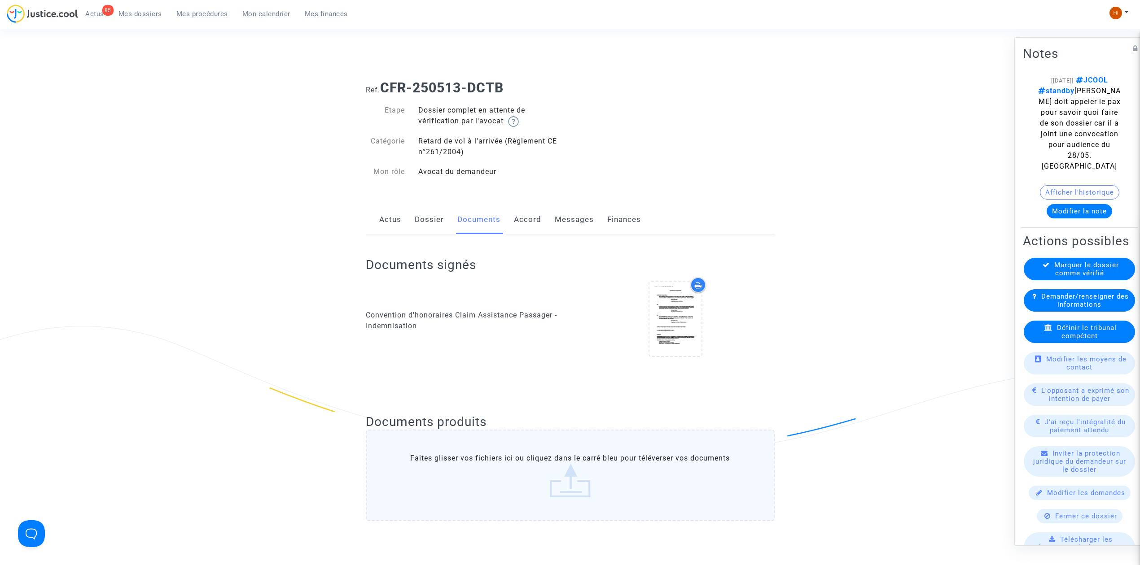
click at [426, 219] on link "Dossier" at bounding box center [429, 220] width 29 height 30
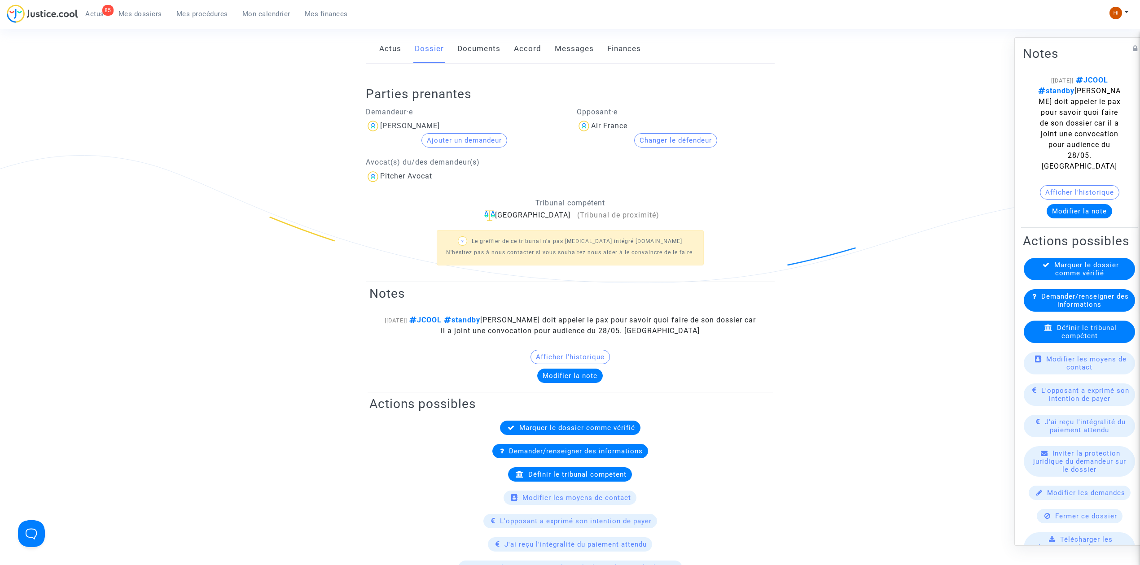
scroll to position [119, 0]
